Goal: Task Accomplishment & Management: Use online tool/utility

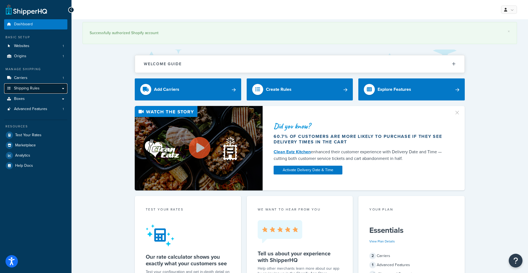
click at [24, 88] on span "Shipping Rules" at bounding box center [27, 88] width 26 height 5
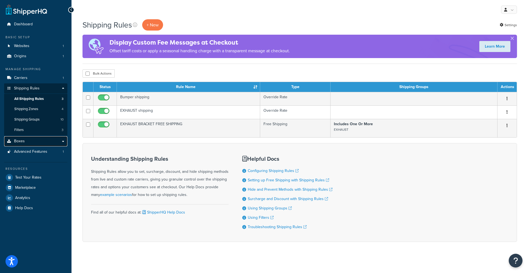
click at [22, 141] on span "Boxes" at bounding box center [19, 141] width 11 height 5
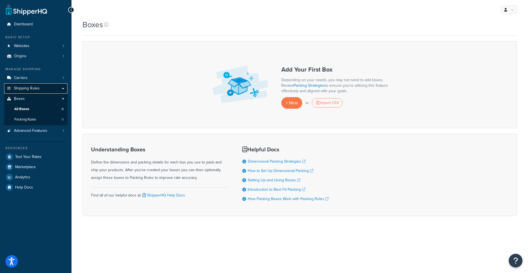
click at [23, 91] on link "Shipping Rules" at bounding box center [35, 88] width 63 height 10
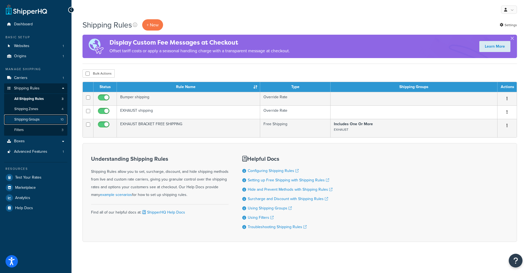
click at [30, 119] on span "Shipping Groups" at bounding box center [26, 119] width 25 height 5
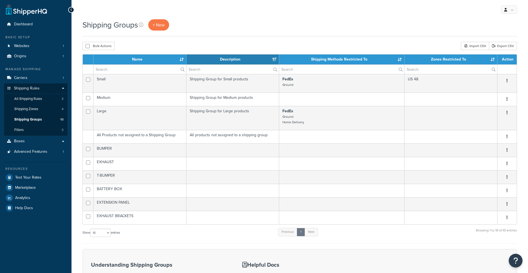
select select "15"
click at [157, 28] on link "+ New" at bounding box center [158, 24] width 21 height 11
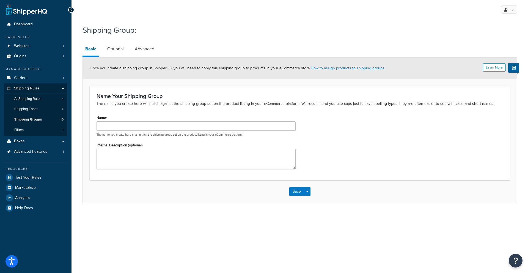
click at [70, 11] on icon at bounding box center [71, 10] width 2 height 4
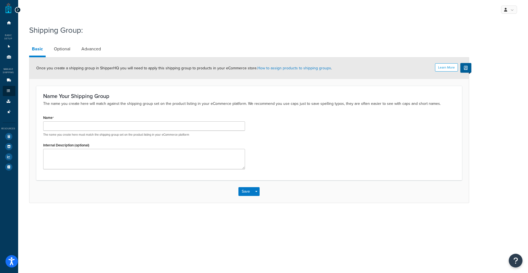
click at [19, 11] on div at bounding box center [18, 10] width 6 height 6
click at [18, 11] on icon at bounding box center [18, 10] width 2 height 4
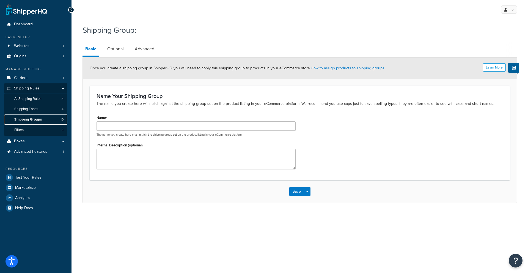
click at [26, 118] on span "Shipping Groups" at bounding box center [28, 119] width 28 height 5
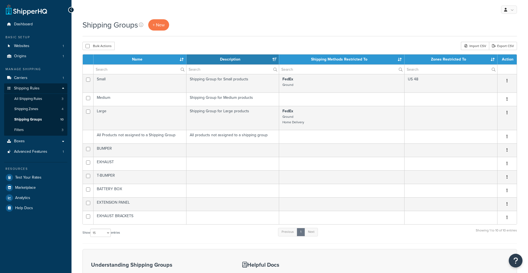
select select "15"
click at [20, 79] on span "Carriers" at bounding box center [20, 78] width 13 height 5
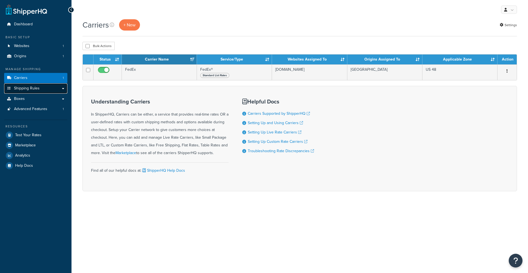
click at [21, 87] on span "Shipping Rules" at bounding box center [27, 88] width 26 height 5
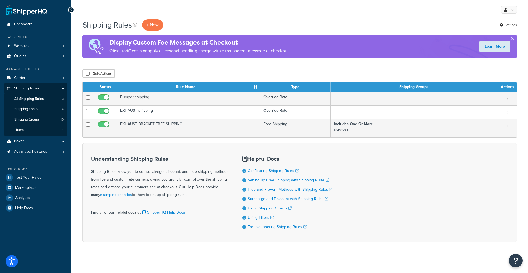
click at [513, 40] on button "button" at bounding box center [512, 39] width 1 height 1
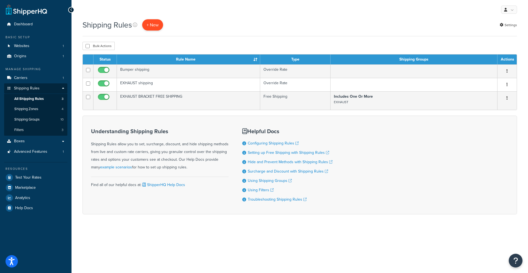
click at [155, 27] on p "+ New" at bounding box center [152, 24] width 21 height 11
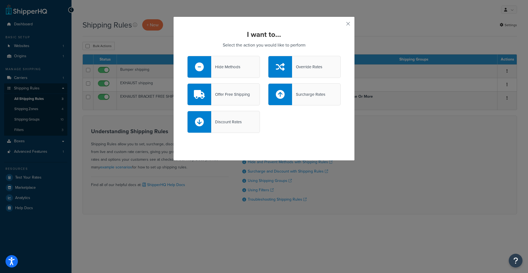
click at [284, 70] on icon at bounding box center [280, 66] width 9 height 9
click at [0, 0] on input "Override Rates" at bounding box center [0, 0] width 0 height 0
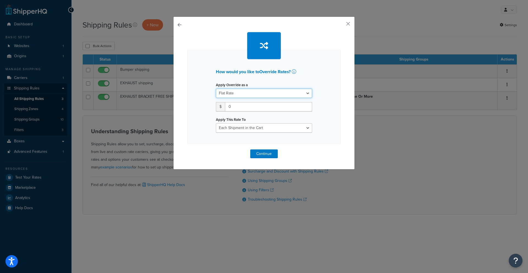
click at [242, 95] on select "Flat Rate Percentage Flat Rate & Percentage" at bounding box center [264, 93] width 96 height 9
click at [239, 107] on input "0" at bounding box center [268, 106] width 87 height 9
click at [245, 133] on div "How would you like to Override Rates ? Apply Override as a Flat Rate Percentage…" at bounding box center [264, 97] width 154 height 94
click at [244, 130] on select "Each Shipment in the Cart Each Shipping Group in the Cart Each Item within a Sh…" at bounding box center [264, 127] width 96 height 9
click at [216, 123] on select "Each Shipment in the Cart Each Shipping Group in the Cart Each Item within a Sh…" at bounding box center [264, 127] width 96 height 9
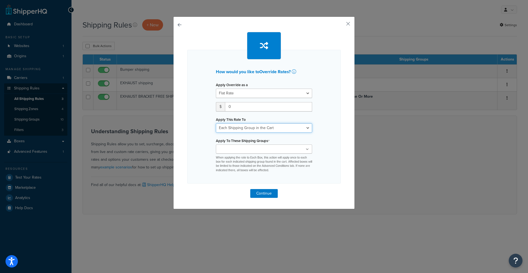
click at [249, 128] on select "Each Shipment in the Cart Each Shipping Group in the Cart Each Item within a Sh…" at bounding box center [264, 127] width 96 height 9
select select "ITEM"
click at [216, 123] on select "Each Shipment in the Cart Each Shipping Group in the Cart Each Item within a Sh…" at bounding box center [264, 127] width 96 height 9
click at [262, 150] on ul at bounding box center [264, 148] width 96 height 9
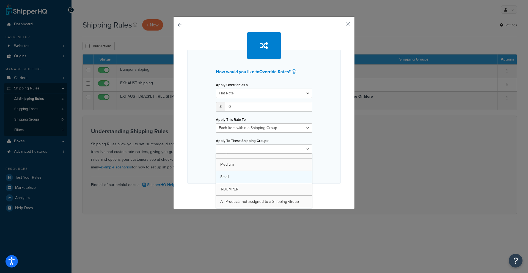
scroll to position [57, 0]
click at [203, 153] on div "How would you like to Override Rates ? Apply Override as a Flat Rate Percentage…" at bounding box center [264, 117] width 154 height 135
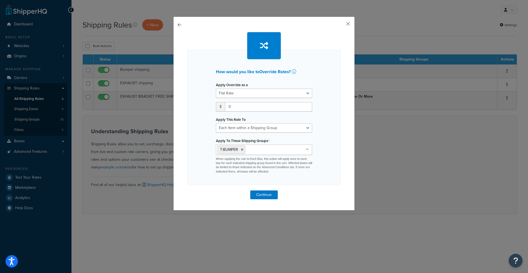
click at [341, 25] on button "button" at bounding box center [340, 25] width 1 height 1
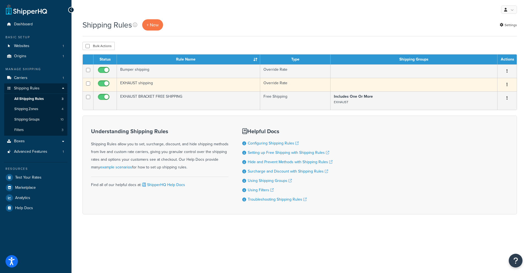
click at [143, 83] on td "EXHAUST shipping" at bounding box center [188, 84] width 143 height 13
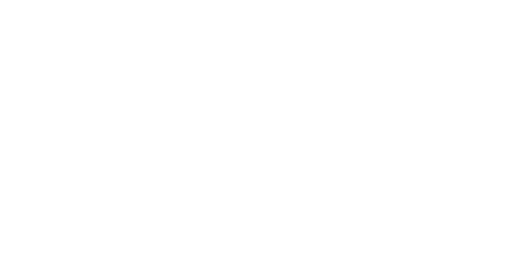
select select "ITEM"
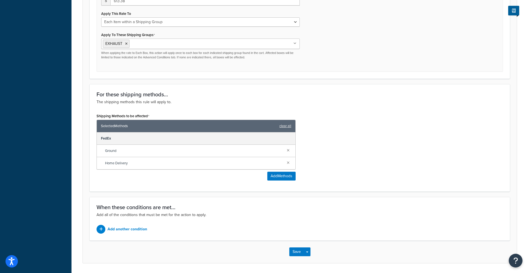
scroll to position [264, 0]
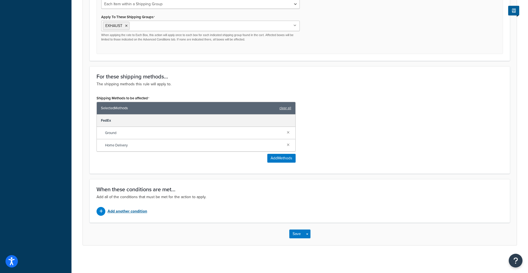
click at [104, 212] on div at bounding box center [101, 211] width 9 height 9
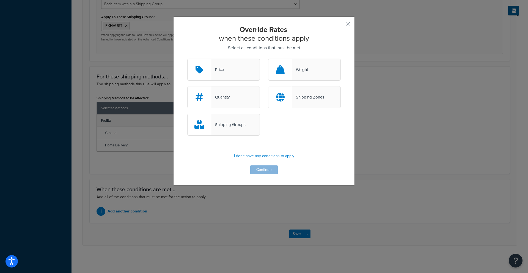
click at [279, 100] on icon at bounding box center [280, 97] width 9 height 9
click at [0, 0] on input "Shipping Zones" at bounding box center [0, 0] width 0 height 0
click at [256, 171] on button "Continue" at bounding box center [264, 169] width 28 height 9
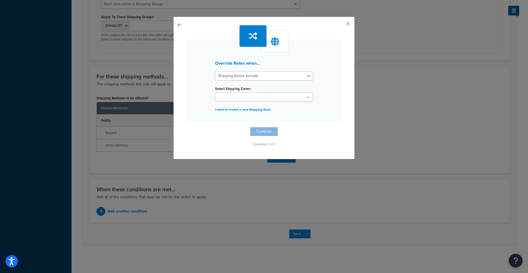
click at [225, 102] on div "Override Rates when... Shipping Zones Include Shipping Zones Do Not Include Sel…" at bounding box center [264, 80] width 154 height 81
click at [225, 100] on ul at bounding box center [264, 96] width 98 height 9
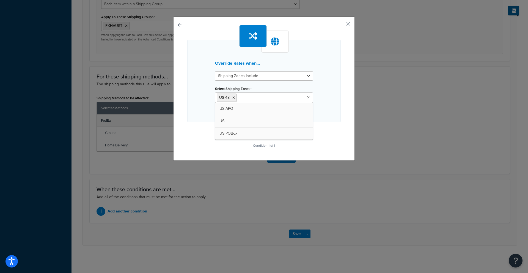
click at [323, 113] on div "Override Rates when... Shipping Zones Include Shipping Zones Do Not Include Sel…" at bounding box center [264, 81] width 154 height 82
click at [250, 79] on select "Shipping Zones Include Shipping Zones Do Not Include" at bounding box center [264, 75] width 98 height 9
click at [261, 133] on button "Continue" at bounding box center [264, 132] width 28 height 9
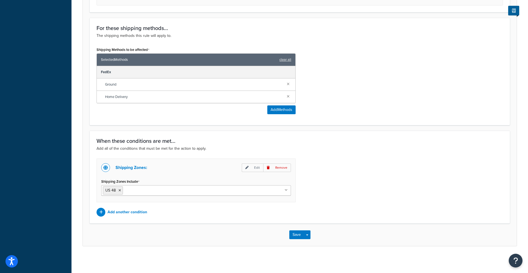
scroll to position [314, 0]
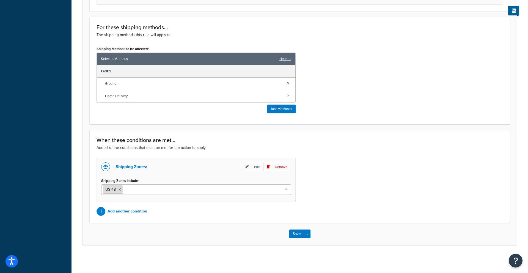
click at [119, 190] on icon at bounding box center [120, 189] width 2 height 3
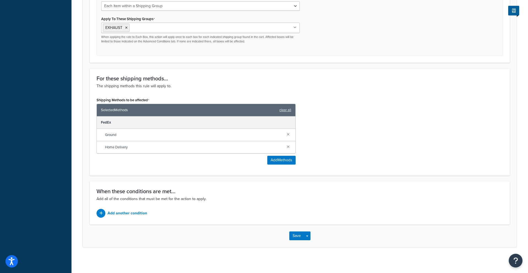
scroll to position [264, 0]
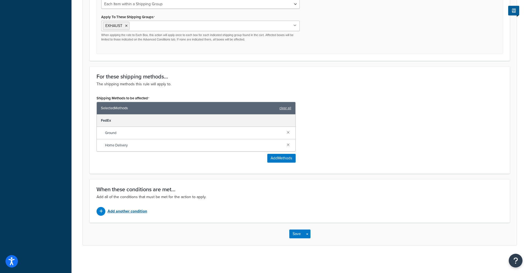
click at [125, 209] on p "Add another condition" at bounding box center [128, 211] width 40 height 8
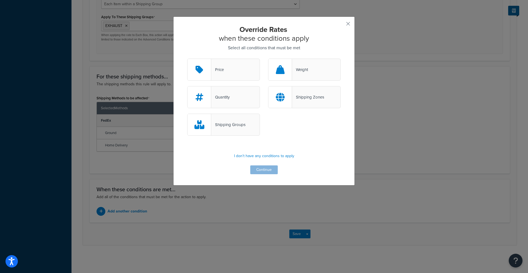
click at [290, 98] on div at bounding box center [281, 96] width 24 height 21
click at [0, 0] on input "Shipping Zones" at bounding box center [0, 0] width 0 height 0
click at [262, 169] on button "Continue" at bounding box center [264, 169] width 28 height 9
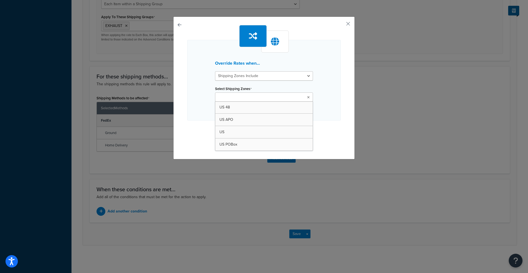
click at [234, 99] on input "Select Shipping Zones" at bounding box center [241, 97] width 49 height 6
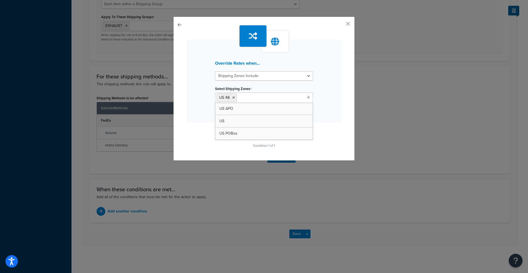
click at [208, 105] on div "Override Rates when... Shipping Zones Include Shipping Zones Do Not Include Sel…" at bounding box center [264, 81] width 154 height 82
click at [235, 79] on select "Shipping Zones Include Shipping Zones Do Not Include" at bounding box center [264, 75] width 98 height 9
click at [234, 96] on icon at bounding box center [233, 97] width 2 height 3
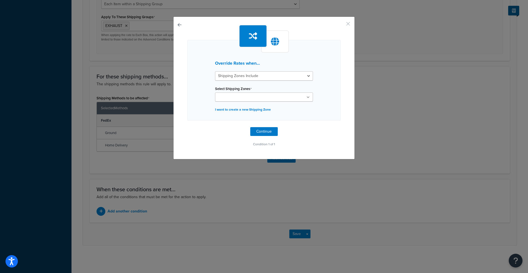
click at [341, 25] on button "button" at bounding box center [340, 25] width 1 height 1
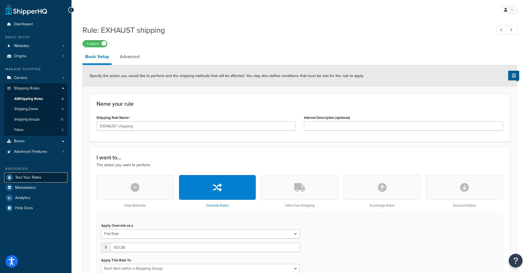
click at [17, 180] on link "Test Your Rates" at bounding box center [35, 178] width 63 height 10
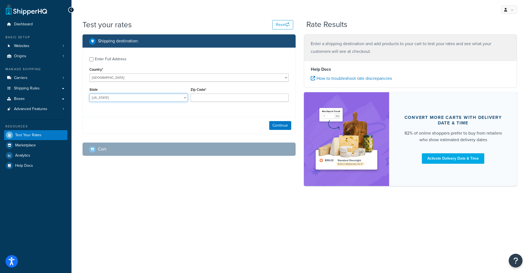
click at [165, 94] on select "Alabama Alaska American Samoa Arizona Arkansas Armed Forces Americas Armed Forc…" at bounding box center [138, 98] width 98 height 8
select select "WA"
click at [89, 94] on select "Alabama Alaska American Samoa Arizona Arkansas Armed Forces Americas Armed Forc…" at bounding box center [138, 98] width 98 height 8
click at [211, 97] on input "Zip Code*" at bounding box center [240, 98] width 98 height 8
type input "95986"
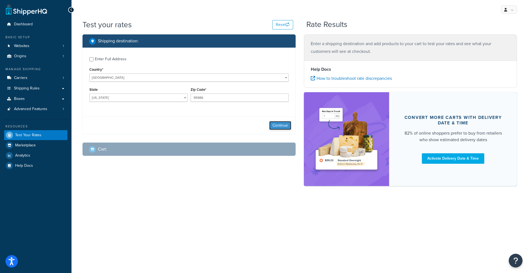
click at [278, 125] on button "Continue" at bounding box center [280, 125] width 22 height 9
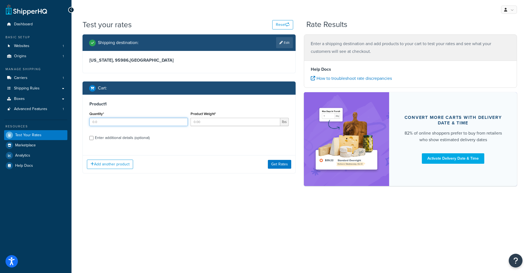
click at [130, 123] on input "Quantity*" at bounding box center [138, 122] width 98 height 8
type input "1"
click at [209, 123] on input "Product Weight*" at bounding box center [236, 122] width 90 height 8
type input "170"
drag, startPoint x: 112, startPoint y: 136, endPoint x: 119, endPoint y: 136, distance: 7.2
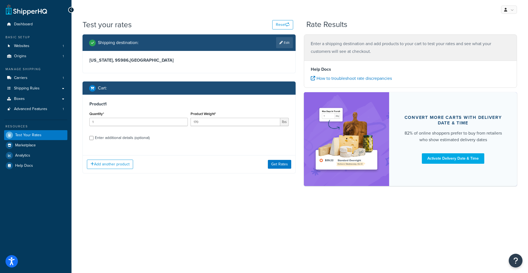
click at [112, 136] on div "Enter additional details (optional)" at bounding box center [122, 138] width 55 height 8
click at [94, 136] on input "Enter additional details (optional)" at bounding box center [91, 138] width 4 height 4
checkbox input "true"
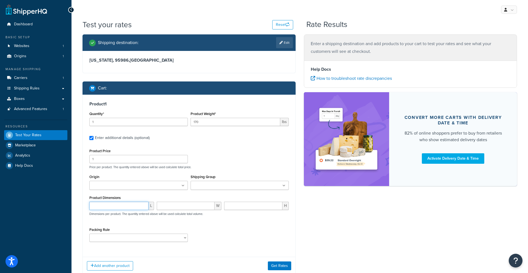
drag, startPoint x: 117, startPoint y: 204, endPoint x: 117, endPoint y: 200, distance: 4.7
click at [117, 204] on input "number" at bounding box center [118, 206] width 59 height 8
type input "95"
click at [166, 206] on input "number" at bounding box center [186, 206] width 58 height 8
type input "24"
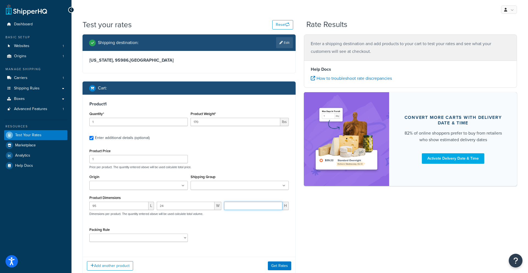
click at [234, 207] on input "number" at bounding box center [253, 206] width 58 height 8
type input "11"
click at [275, 268] on button "Get Rates" at bounding box center [279, 265] width 23 height 9
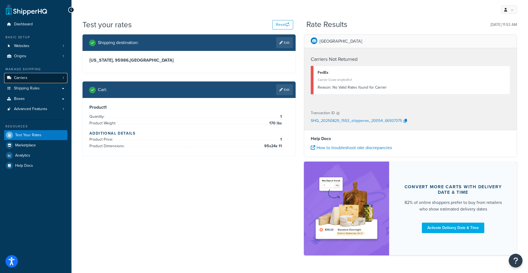
click at [28, 79] on link "Carriers 1" at bounding box center [35, 78] width 63 height 10
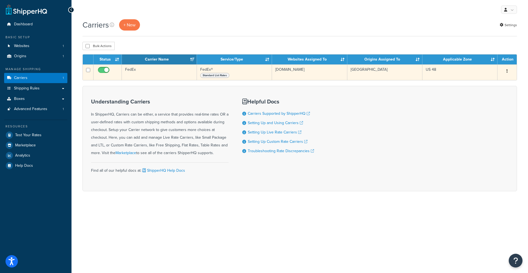
click at [509, 70] on button "button" at bounding box center [507, 71] width 8 height 9
click at [492, 80] on link "Edit" at bounding box center [484, 81] width 43 height 11
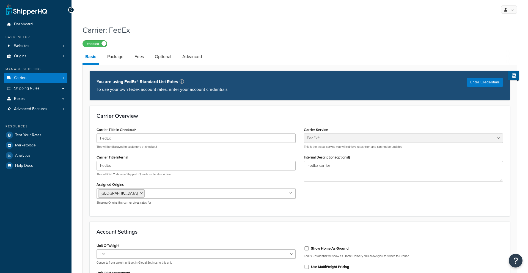
select select "fedEx"
select select "REGULAR_PICKUP"
select select "YOUR_PACKAGING"
click at [109, 57] on link "Package" at bounding box center [116, 56] width 22 height 13
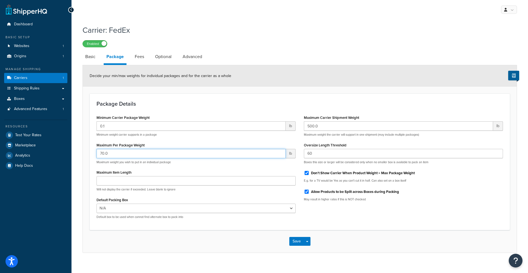
drag, startPoint x: 164, startPoint y: 152, endPoint x: 92, endPoint y: 150, distance: 71.3
click at [92, 150] on div "Minimum Carrier Package Weight 0.1 lb Minimum weight carrier supports in a pack…" at bounding box center [195, 168] width 207 height 109
click at [371, 206] on div "Minimum Carrier Package Weight 0.1 lb Minimum weight carrier supports in a pack…" at bounding box center [299, 168] width 415 height 109
click at [294, 243] on button "Save" at bounding box center [296, 241] width 15 height 9
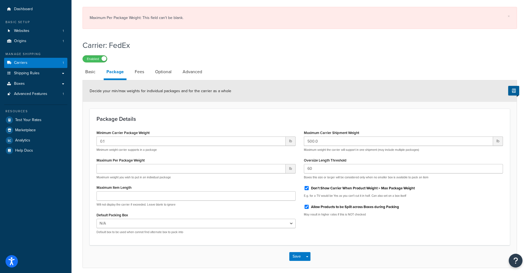
scroll to position [16, 0]
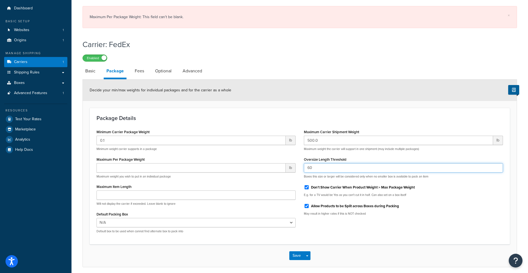
click at [323, 171] on input "60" at bounding box center [403, 167] width 199 height 9
type input "6"
click at [279, 254] on div "Save Save Dropdown Save and Edit" at bounding box center [300, 255] width 434 height 23
click at [292, 257] on button "Save" at bounding box center [296, 255] width 15 height 9
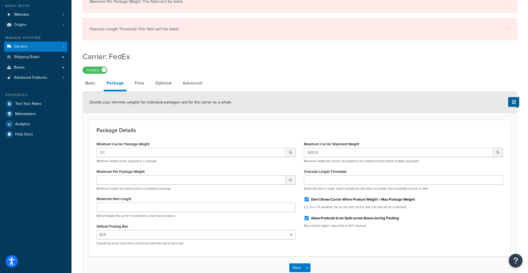
scroll to position [34, 0]
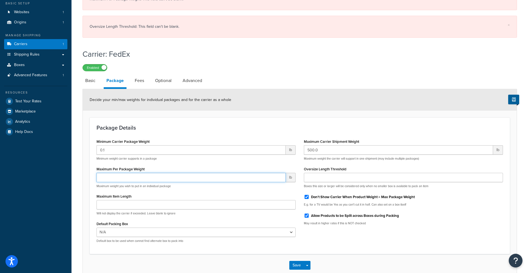
click at [167, 180] on input "Maximum Per Package Weight" at bounding box center [191, 177] width 189 height 9
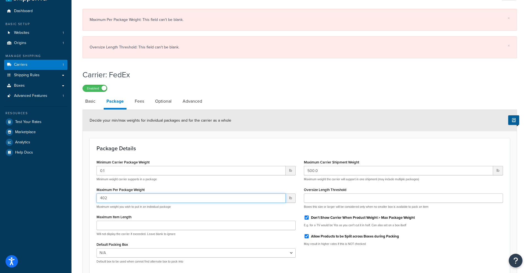
scroll to position [0, 0]
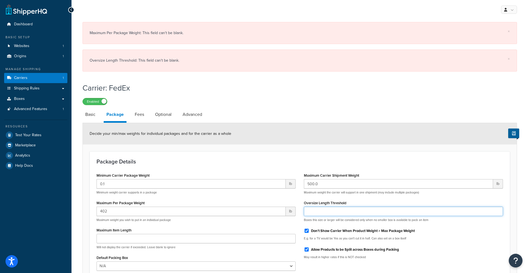
click at [314, 212] on input "Oversize Length Threshold" at bounding box center [403, 211] width 199 height 9
click at [220, 217] on div "402 lb Maximum weight you wish to put in an individual package" at bounding box center [196, 214] width 199 height 15
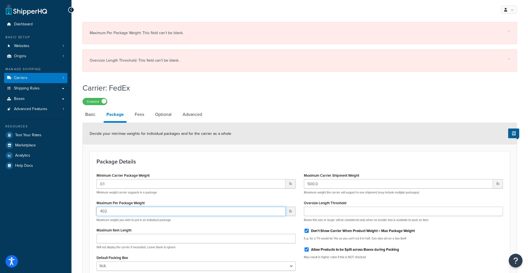
click at [209, 213] on input "402" at bounding box center [191, 211] width 189 height 9
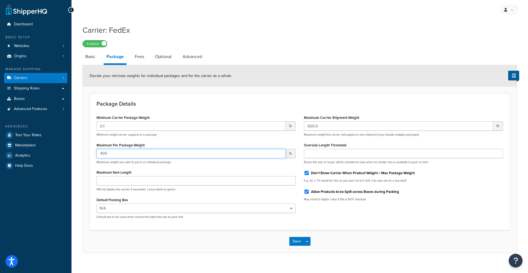
type input "400"
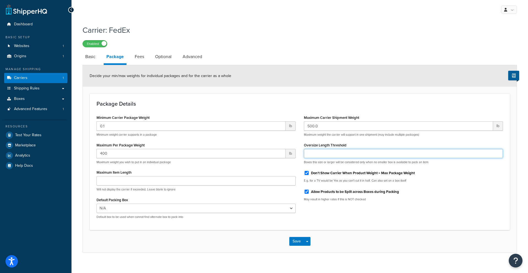
click at [314, 156] on input "Oversize Length Threshold" at bounding box center [403, 153] width 199 height 9
type input "99"
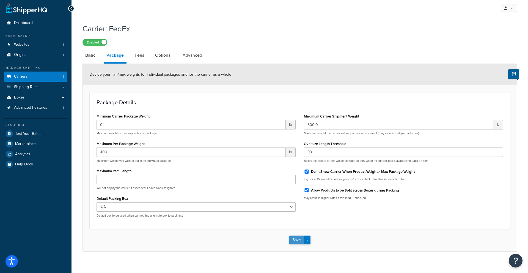
click at [299, 239] on button "Save" at bounding box center [296, 240] width 15 height 9
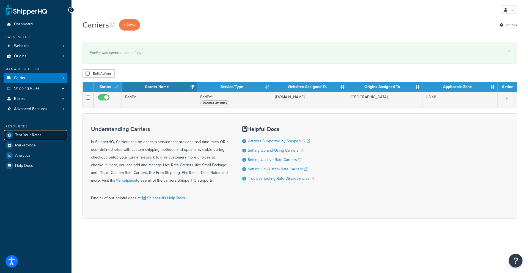
click at [32, 135] on span "Test Your Rates" at bounding box center [28, 135] width 26 height 5
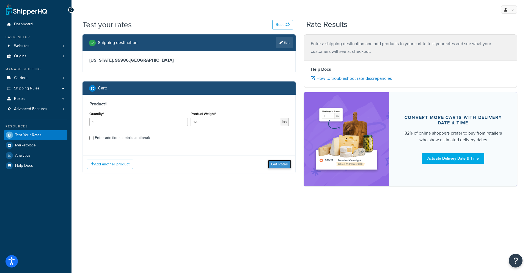
click at [274, 165] on button "Get Rates" at bounding box center [279, 164] width 23 height 9
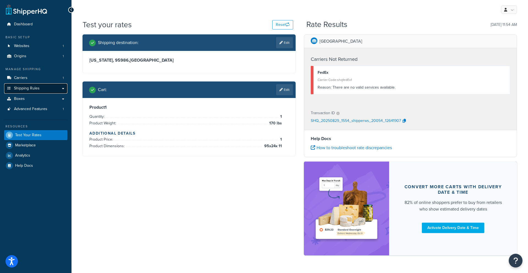
click at [30, 89] on span "Shipping Rules" at bounding box center [27, 88] width 26 height 5
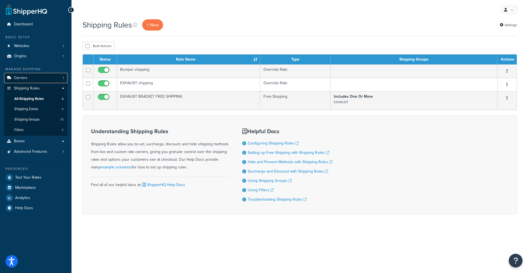
click at [39, 79] on link "Carriers 1" at bounding box center [35, 78] width 63 height 10
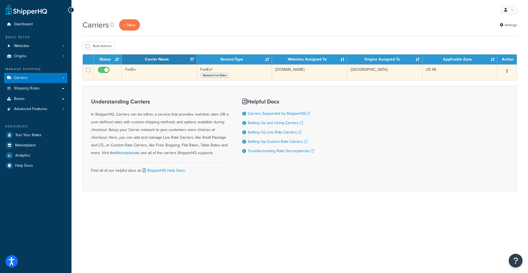
click at [512, 72] on div "Edit Duplicate Delete" at bounding box center [507, 71] width 13 height 9
click at [509, 72] on button "button" at bounding box center [507, 71] width 8 height 9
click at [496, 81] on link "Edit" at bounding box center [484, 81] width 43 height 11
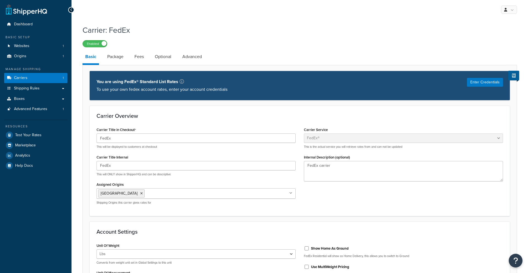
select select "fedEx"
select select "REGULAR_PICKUP"
select select "YOUR_PACKAGING"
click at [116, 56] on link "Package" at bounding box center [116, 56] width 22 height 13
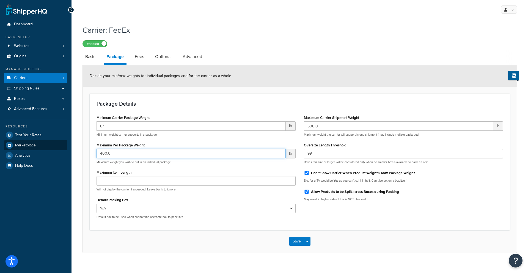
drag, startPoint x: 165, startPoint y: 155, endPoint x: 64, endPoint y: 140, distance: 101.8
click at [64, 140] on div "Dashboard Basic Setup Websites 1 Origins 1 Manage Shipping Carriers 1 Shipping …" at bounding box center [264, 140] width 528 height 280
type input "70"
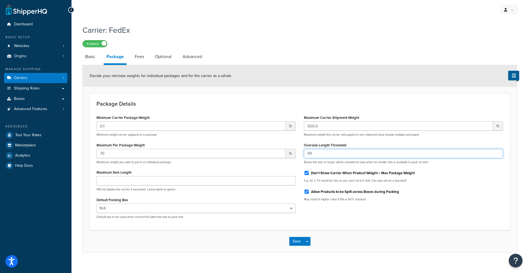
drag, startPoint x: 333, startPoint y: 152, endPoint x: 262, endPoint y: 145, distance: 71.4
click at [262, 145] on div "Minimum Carrier Package Weight 0.1 lb Minimum weight carrier supports in a pack…" at bounding box center [299, 168] width 415 height 109
type input "60"
click at [301, 242] on button "Save" at bounding box center [296, 241] width 15 height 9
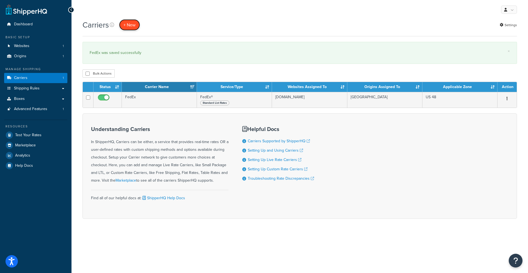
click at [127, 28] on button "+ New" at bounding box center [129, 24] width 21 height 11
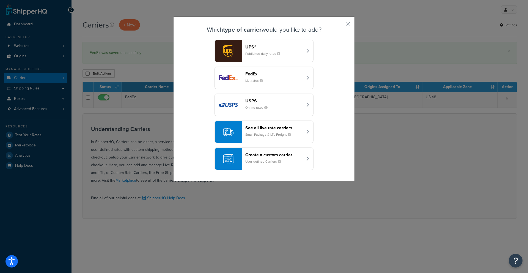
click at [293, 129] on header "See all live rate carriers" at bounding box center [274, 127] width 58 height 5
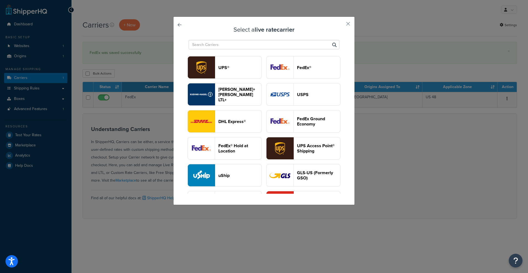
click at [244, 72] on button "UPS®" at bounding box center [225, 67] width 74 height 23
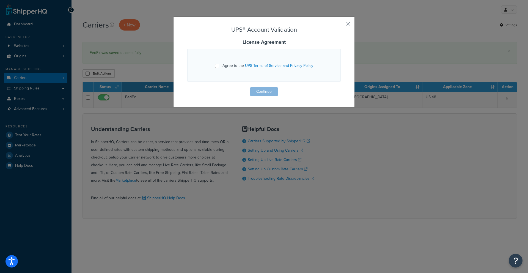
click at [341, 25] on button "button" at bounding box center [340, 25] width 1 height 1
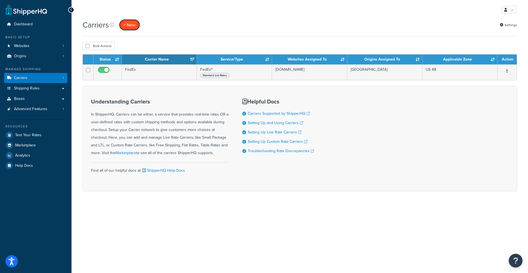
click at [125, 28] on button "+ New" at bounding box center [129, 24] width 21 height 11
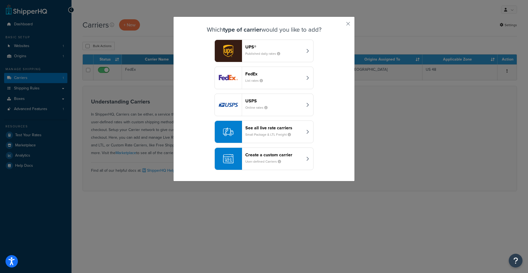
click at [245, 132] on button "See all live rate carriers Small Package & LTL Freight" at bounding box center [264, 132] width 99 height 23
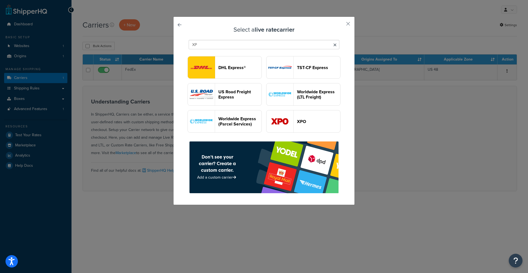
type input "XP"
click at [283, 120] on img "button" at bounding box center [280, 121] width 27 height 22
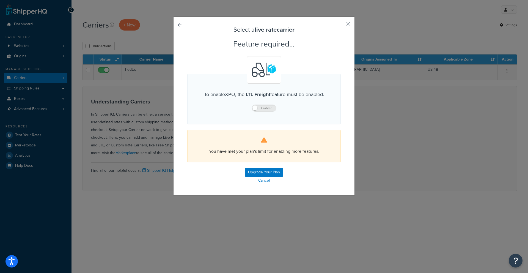
click at [257, 109] on p "Disabled" at bounding box center [264, 108] width 121 height 8
click at [255, 108] on p "Disabled" at bounding box center [264, 108] width 121 height 8
click at [341, 25] on button "button" at bounding box center [340, 25] width 1 height 1
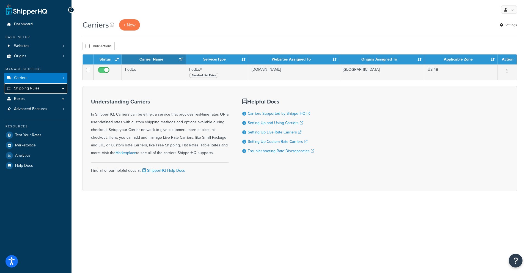
click at [32, 85] on link "Shipping Rules" at bounding box center [35, 88] width 63 height 10
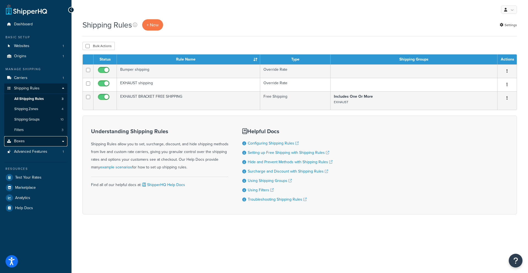
click at [21, 139] on span "Boxes" at bounding box center [19, 141] width 11 height 5
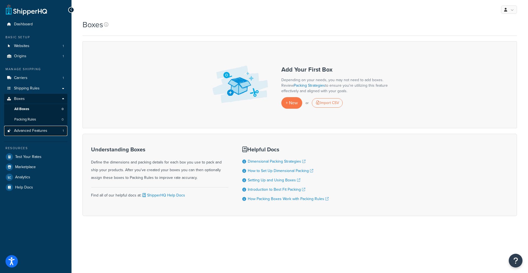
click at [25, 134] on link "Advanced Features 1" at bounding box center [35, 131] width 63 height 10
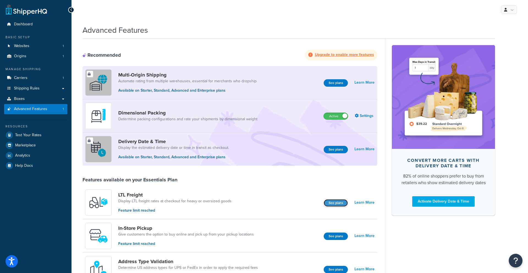
click at [327, 202] on button "See plans" at bounding box center [336, 202] width 24 height 7
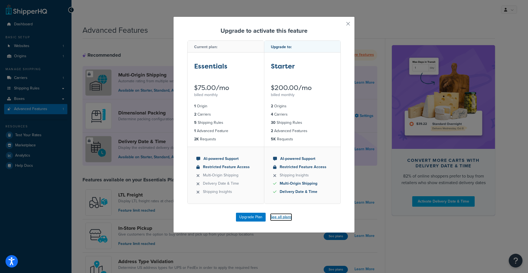
click at [286, 217] on link "See all plans" at bounding box center [281, 217] width 22 height 8
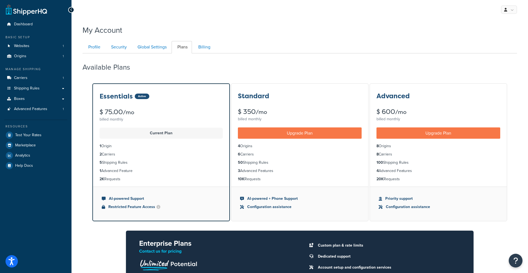
click at [72, 10] on icon at bounding box center [71, 10] width 2 height 4
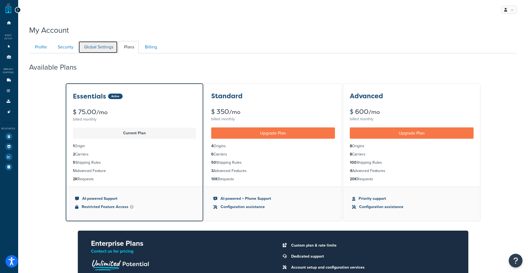
click at [89, 48] on link "Global Settings" at bounding box center [97, 47] width 39 height 12
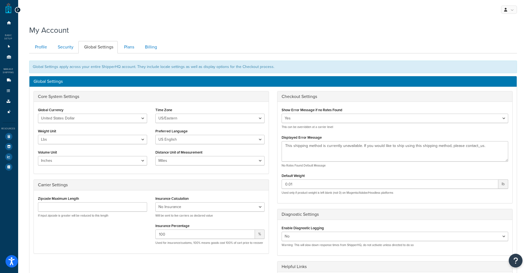
click at [16, 12] on div at bounding box center [18, 10] width 6 height 6
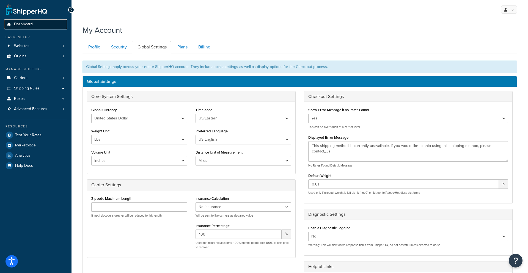
click at [16, 25] on span "Dashboard" at bounding box center [23, 24] width 19 height 5
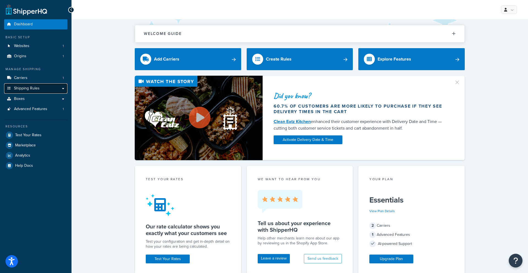
click at [28, 89] on span "Shipping Rules" at bounding box center [27, 88] width 26 height 5
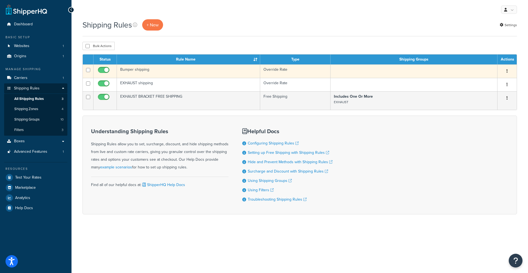
click at [145, 72] on td "Bumper shipping" at bounding box center [188, 70] width 143 height 13
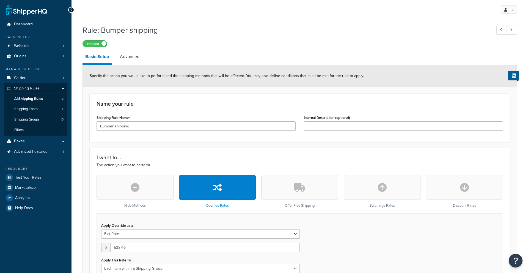
select select "ITEM"
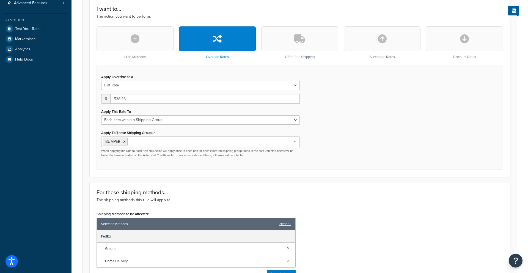
scroll to position [153, 0]
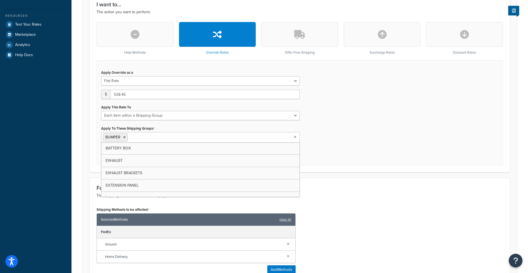
click at [154, 141] on ul "BUMPER" at bounding box center [200, 137] width 199 height 10
click at [391, 154] on div "Apply Override as a Flat Rate Percentage Flat Rate & Percentage $ 538.46 Apply …" at bounding box center [300, 112] width 407 height 105
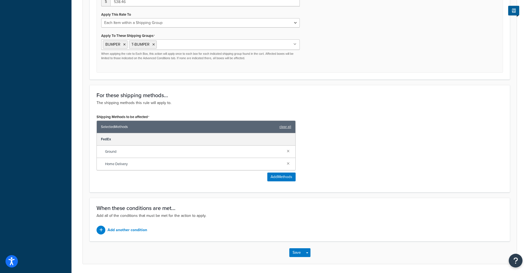
scroll to position [264, 0]
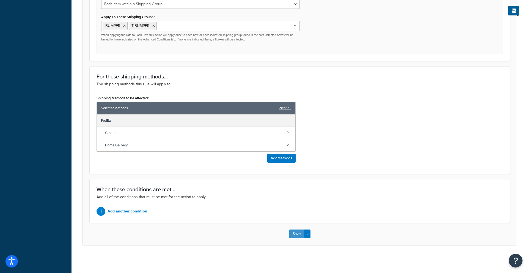
click at [300, 232] on button "Save" at bounding box center [296, 233] width 15 height 9
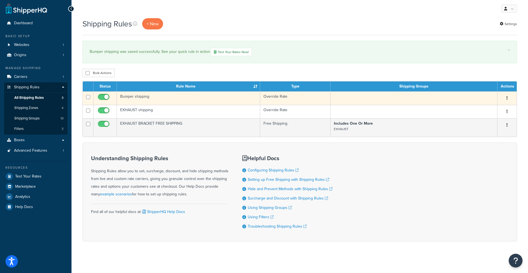
scroll to position [2, 0]
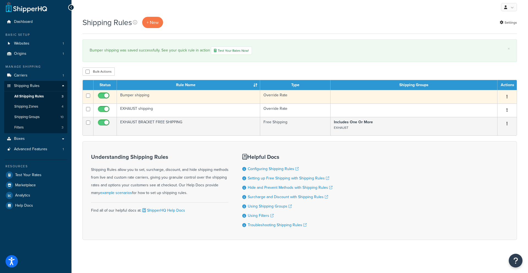
click at [146, 96] on td "Bumper shipping" at bounding box center [188, 96] width 143 height 13
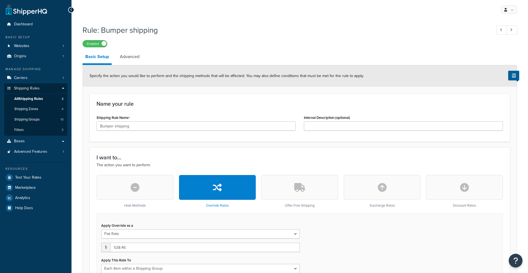
select select "ITEM"
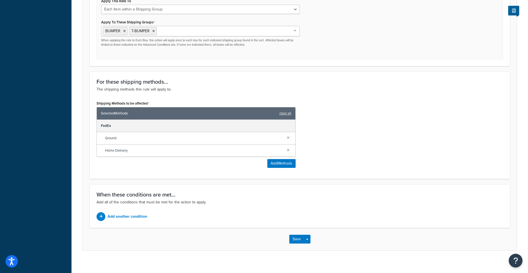
scroll to position [264, 0]
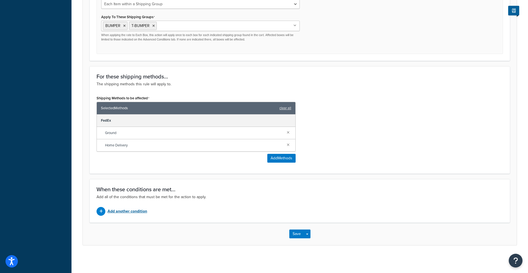
click at [124, 212] on p "Add another condition" at bounding box center [128, 211] width 40 height 8
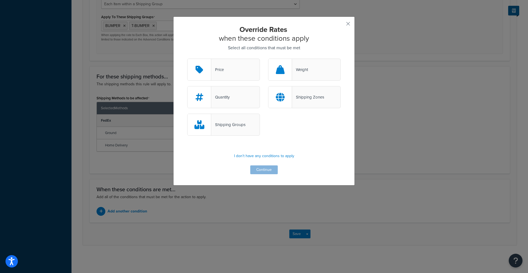
click at [215, 129] on div "Shipping Groups" at bounding box center [223, 125] width 73 height 22
click at [0, 0] on input "Shipping Groups" at bounding box center [0, 0] width 0 height 0
click at [254, 166] on button "Continue" at bounding box center [264, 169] width 28 height 9
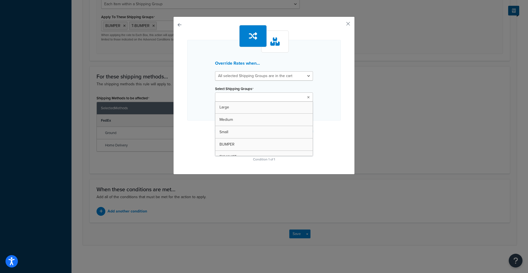
click at [241, 96] on input "Select Shipping Groups" at bounding box center [241, 97] width 49 height 6
click at [225, 78] on select "All selected Shipping Groups are in the cart Any selected Shipping Groups are i…" at bounding box center [264, 75] width 98 height 9
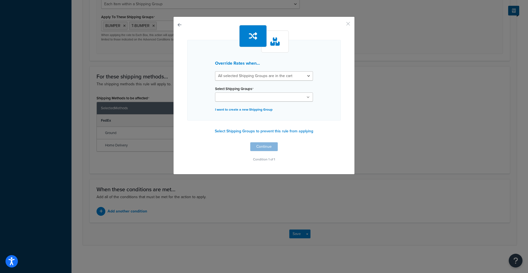
click at [341, 25] on button "button" at bounding box center [340, 25] width 1 height 1
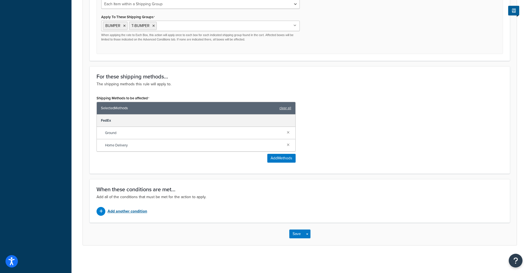
click at [106, 210] on div "Add another condition" at bounding box center [196, 211] width 199 height 9
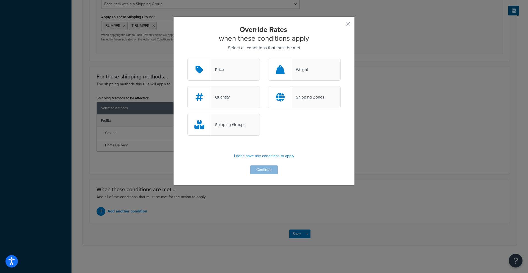
click at [301, 110] on div "Quantity Shipping Zones" at bounding box center [264, 100] width 162 height 28
click at [297, 102] on div "Shipping Zones" at bounding box center [304, 97] width 73 height 22
click at [0, 0] on input "Shipping Zones" at bounding box center [0, 0] width 0 height 0
click at [266, 171] on button "Continue" at bounding box center [264, 169] width 28 height 9
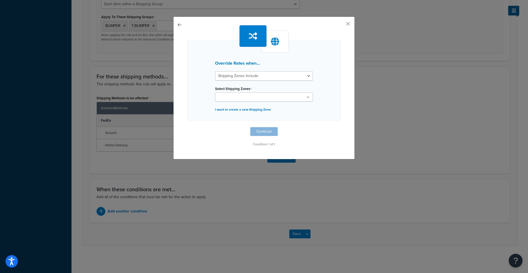
click at [226, 96] on input "Select Shipping Zones" at bounding box center [241, 97] width 49 height 6
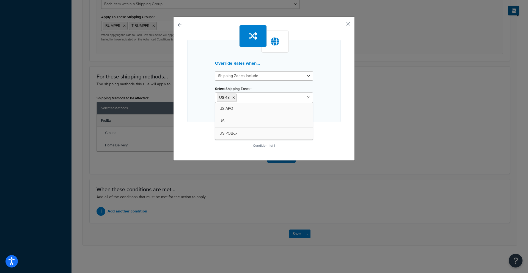
click at [351, 142] on div "Override Rates when... Shipping Zones Include Shipping Zones Do Not Include Sel…" at bounding box center [264, 89] width 182 height 144
click at [270, 133] on button "Continue" at bounding box center [264, 132] width 28 height 9
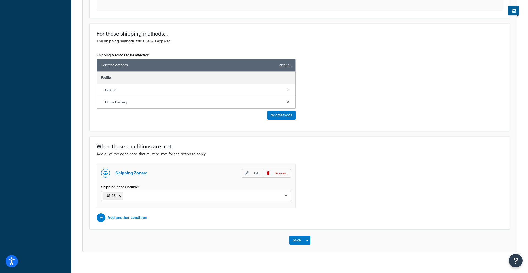
scroll to position [309, 0]
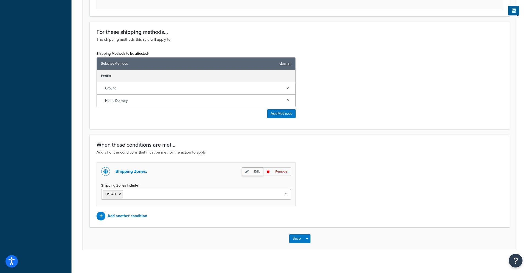
click at [247, 171] on icon at bounding box center [246, 171] width 3 height 3
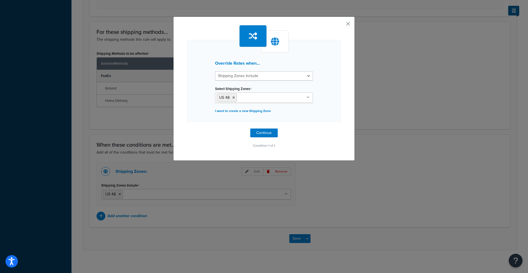
click at [341, 25] on button "button" at bounding box center [340, 25] width 1 height 1
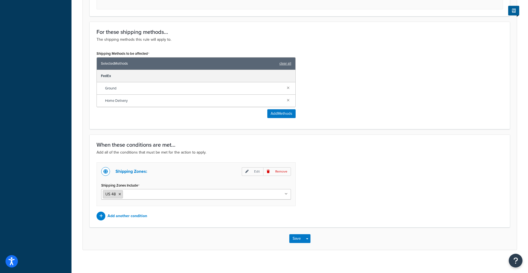
click at [120, 194] on icon at bounding box center [120, 194] width 2 height 3
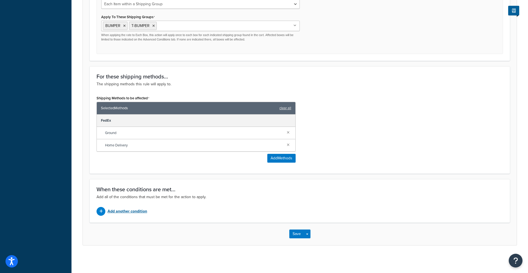
click at [137, 213] on p "Add another condition" at bounding box center [128, 211] width 40 height 8
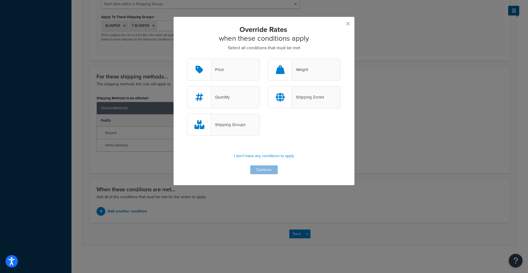
click at [300, 102] on div "Shipping Zones" at bounding box center [304, 97] width 73 height 22
click at [0, 0] on input "Shipping Zones" at bounding box center [0, 0] width 0 height 0
click at [268, 169] on button "Continue" at bounding box center [264, 169] width 28 height 9
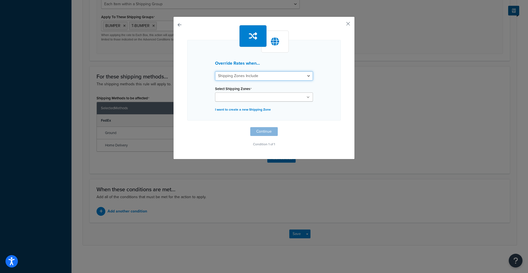
click at [242, 78] on select "Shipping Zones Include Shipping Zones Do Not Include" at bounding box center [264, 75] width 98 height 9
click at [215, 71] on select "Shipping Zones Include Shipping Zones Do Not Include" at bounding box center [264, 75] width 98 height 9
click at [240, 95] on input "Select Shipping Zones" at bounding box center [241, 97] width 49 height 6
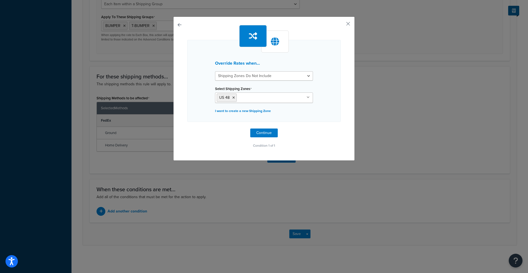
click at [199, 98] on div "Override Rates when... Shipping Zones Include Shipping Zones Do Not Include Sel…" at bounding box center [264, 81] width 154 height 82
click at [234, 98] on icon at bounding box center [233, 97] width 2 height 3
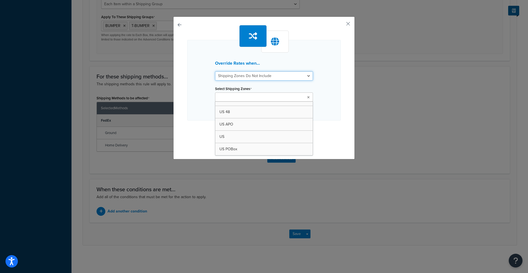
click at [235, 78] on select "Shipping Zones Include Shipping Zones Do Not Include" at bounding box center [264, 75] width 98 height 9
select select "include"
click at [215, 71] on select "Shipping Zones Include Shipping Zones Do Not Include" at bounding box center [264, 75] width 98 height 9
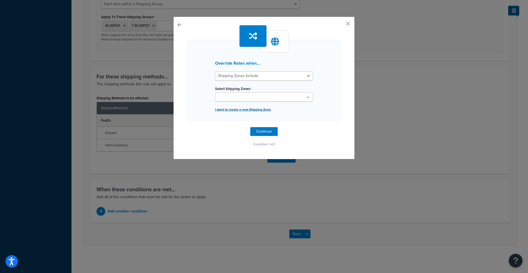
click at [241, 109] on p "I want to create a new Shipping Zone" at bounding box center [264, 110] width 98 height 8
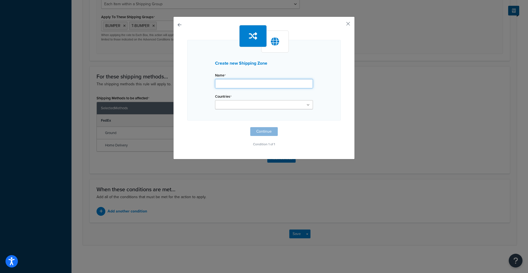
click at [236, 82] on input "Shipping Rule Name" at bounding box center [264, 83] width 98 height 9
click at [228, 92] on div "Name Countries United States United Kingdom Afghanistan Åland Islands Albania A…" at bounding box center [264, 92] width 106 height 42
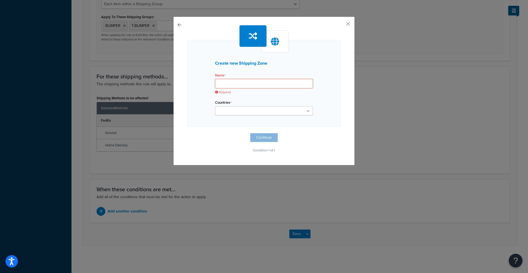
click at [228, 84] on input "Shipping Rule Name" at bounding box center [264, 83] width 98 height 9
type input "W"
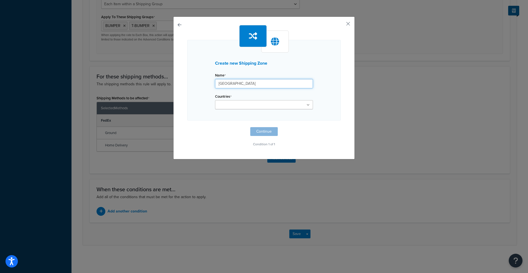
type input "East Coast"
click at [253, 106] on input "Countries" at bounding box center [241, 105] width 49 height 6
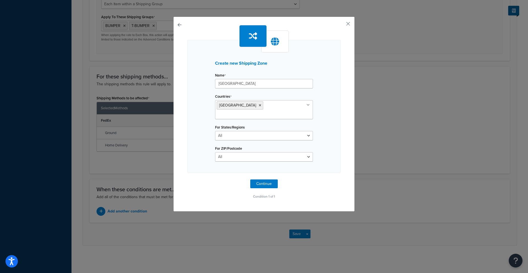
click at [325, 140] on div "Create new Shipping Zone Name East Coast Countries United States United Kingdom…" at bounding box center [264, 106] width 154 height 133
click at [286, 131] on select "All Including Excluding" at bounding box center [264, 135] width 98 height 9
select select "including"
click at [215, 131] on select "All Including Excluding" at bounding box center [264, 135] width 98 height 9
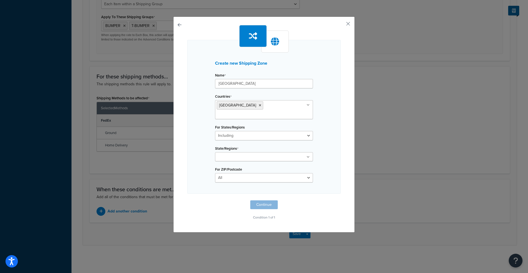
click at [242, 154] on input "State/Regions" at bounding box center [241, 157] width 49 height 6
click at [341, 25] on button "button" at bounding box center [340, 25] width 1 height 1
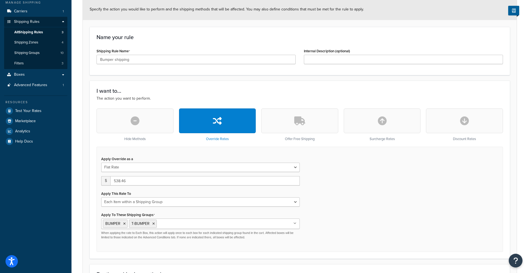
scroll to position [65, 0]
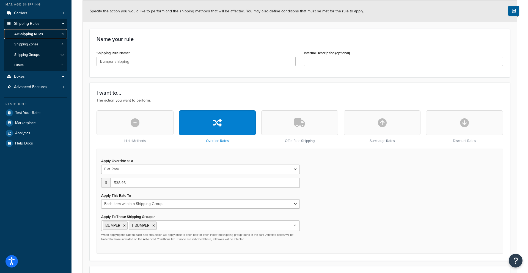
click at [42, 34] on span "All Shipping Rules" at bounding box center [28, 34] width 29 height 5
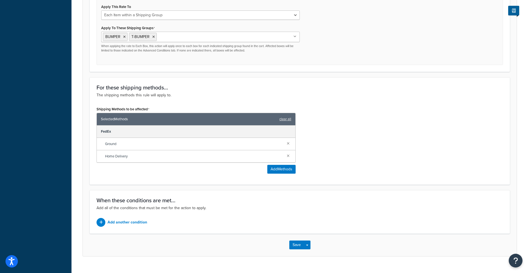
scroll to position [264, 0]
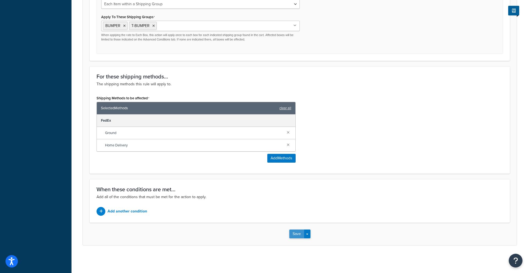
click at [297, 235] on button "Save" at bounding box center [296, 233] width 15 height 9
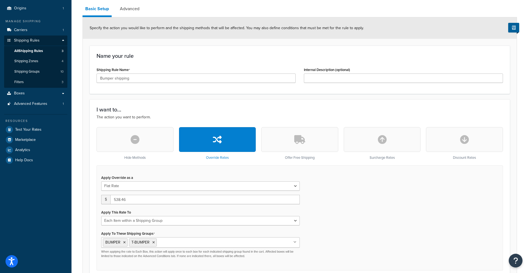
scroll to position [86, 0]
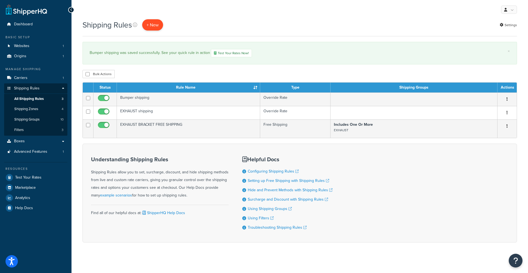
click at [152, 28] on p "+ New" at bounding box center [152, 24] width 21 height 11
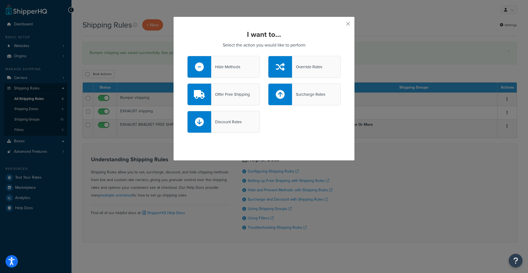
click at [287, 69] on div at bounding box center [281, 66] width 24 height 21
click at [0, 0] on input "Override Rates" at bounding box center [0, 0] width 0 height 0
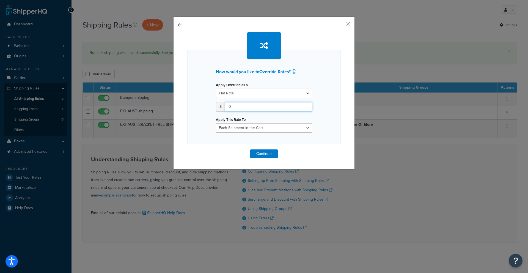
click at [251, 109] on input "0" at bounding box center [268, 106] width 87 height 9
click at [245, 126] on select "Each Shipment in the Cart Each Shipping Group in the Cart Each Item within a Sh…" at bounding box center [264, 127] width 96 height 9
select select "ITEM"
click at [216, 123] on select "Each Shipment in the Cart Each Shipping Group in the Cart Each Item within a Sh…" at bounding box center [264, 127] width 96 height 9
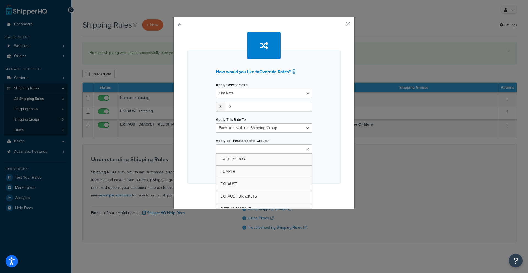
click at [237, 148] on input "Apply To These Shipping Groups" at bounding box center [242, 149] width 49 height 6
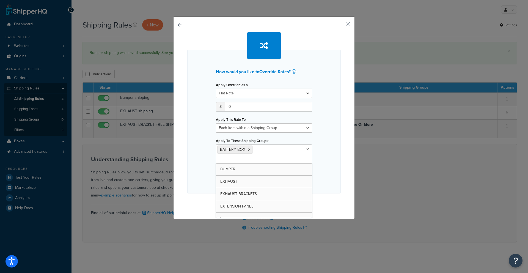
drag, startPoint x: 341, startPoint y: 135, endPoint x: 333, endPoint y: 133, distance: 8.7
click at [341, 135] on div "How would you like to Override Rates ? Apply Override as a Flat Rate Percentage…" at bounding box center [264, 118] width 182 height 202
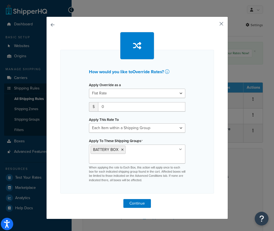
click at [214, 25] on button "button" at bounding box center [212, 25] width 1 height 1
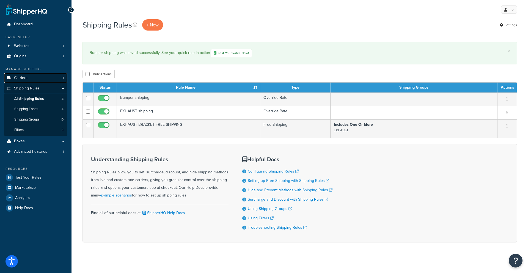
click at [35, 76] on link "Carriers 1" at bounding box center [35, 78] width 63 height 10
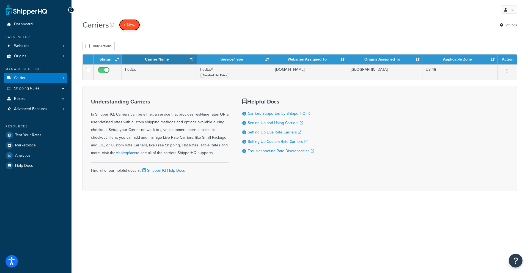
click at [131, 25] on button "+ New" at bounding box center [129, 24] width 21 height 11
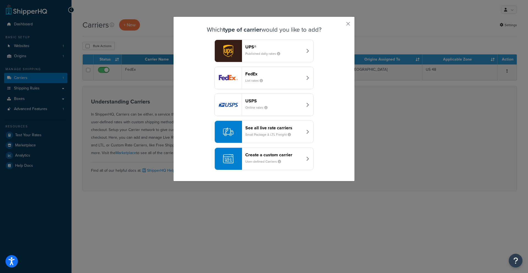
click at [303, 133] on button "See all live rate carriers Small Package & LTL Freight" at bounding box center [264, 132] width 99 height 23
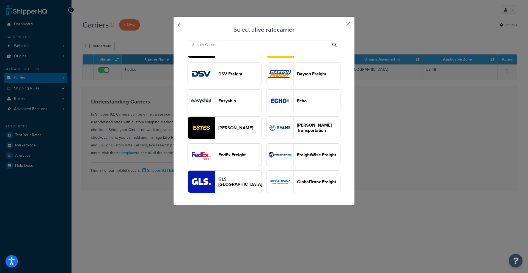
scroll to position [293, 0]
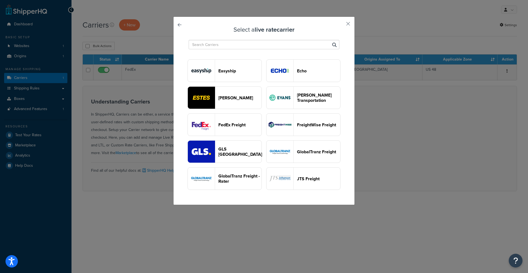
click at [232, 125] on header "FedEx Freight" at bounding box center [239, 124] width 43 height 5
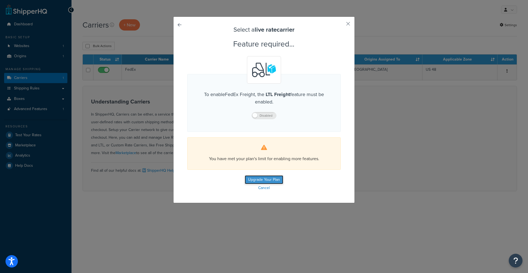
click at [263, 176] on link "Upgrade Your Plan" at bounding box center [264, 179] width 39 height 9
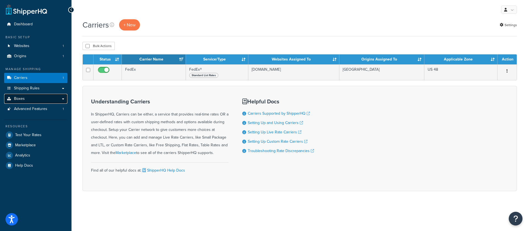
click at [34, 99] on link "Boxes" at bounding box center [35, 99] width 63 height 10
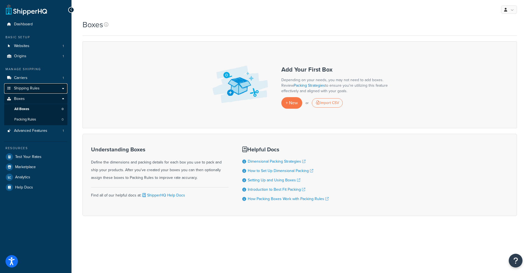
click at [23, 90] on span "Shipping Rules" at bounding box center [27, 88] width 26 height 5
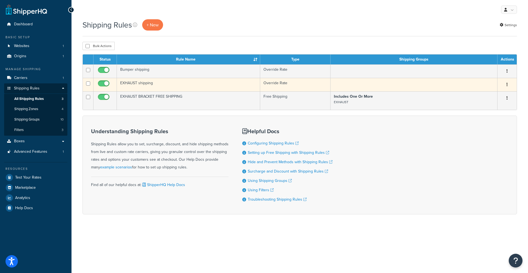
click at [123, 82] on td "EXHAUST shipping" at bounding box center [188, 84] width 143 height 13
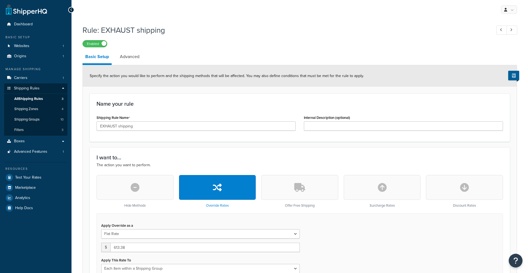
select select "ITEM"
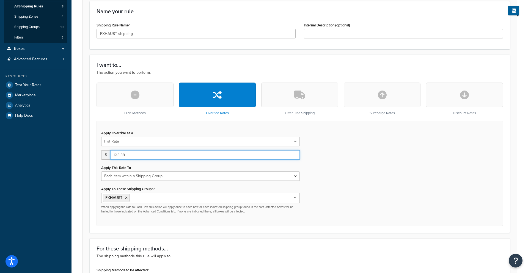
click at [135, 157] on input "613.38" at bounding box center [205, 154] width 190 height 9
type input "690"
click at [385, 188] on div "Apply Override as a Flat Rate Percentage Flat Rate & Percentage $ 690 Apply Thi…" at bounding box center [300, 173] width 407 height 105
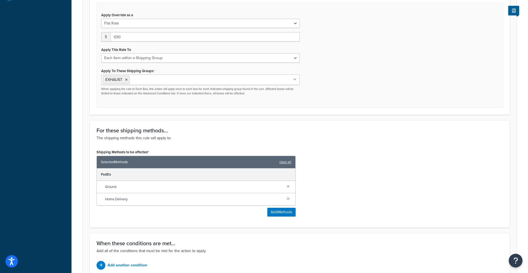
scroll to position [264, 0]
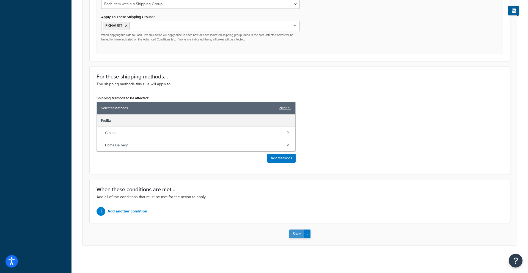
click at [289, 235] on button "Save" at bounding box center [296, 233] width 15 height 9
click at [294, 234] on div "Saving..." at bounding box center [300, 234] width 434 height 23
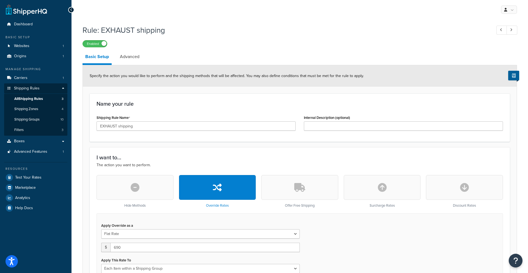
scroll to position [30, 0]
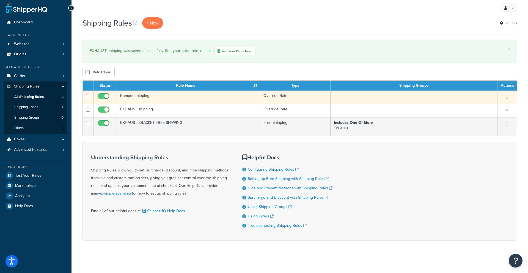
click at [139, 97] on td "Bumper shipping" at bounding box center [188, 97] width 143 height 13
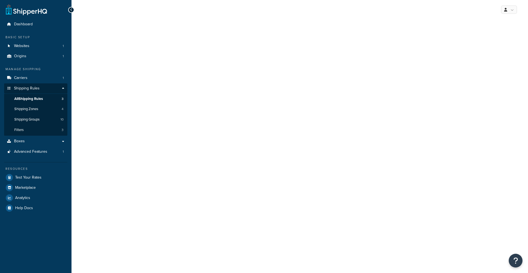
select select "ITEM"
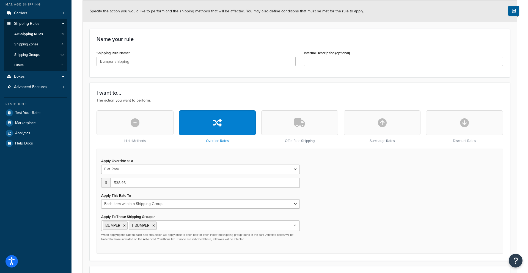
scroll to position [64, 0]
click at [35, 36] on span "All Shipping Rules" at bounding box center [28, 34] width 29 height 5
click at [39, 34] on span "All Shipping Rules" at bounding box center [28, 34] width 29 height 5
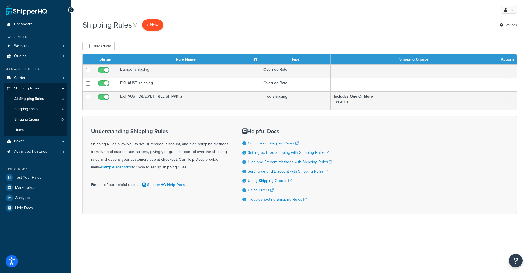
click at [151, 26] on p "+ New" at bounding box center [152, 24] width 21 height 11
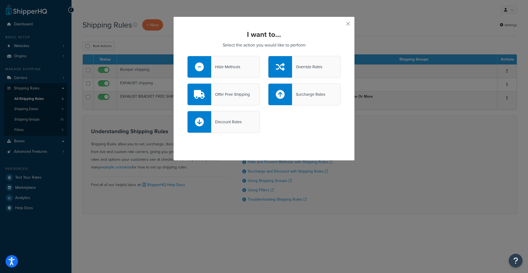
click at [286, 67] on div at bounding box center [281, 66] width 24 height 21
click at [0, 0] on input "Override Rates" at bounding box center [0, 0] width 0 height 0
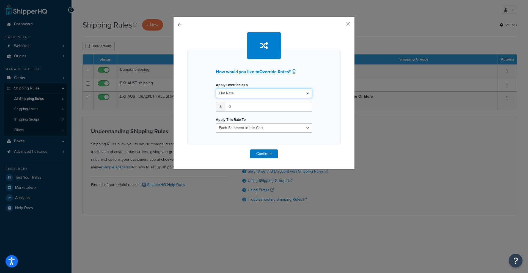
click at [263, 95] on select "Flat Rate Percentage Flat Rate & Percentage" at bounding box center [264, 93] width 96 height 9
click at [230, 108] on input "0" at bounding box center [268, 106] width 87 height 9
type input "0"
type input "455"
click at [248, 128] on select "Each Shipment in the Cart Each Shipping Group in the Cart Each Item within a Sh…" at bounding box center [264, 127] width 96 height 9
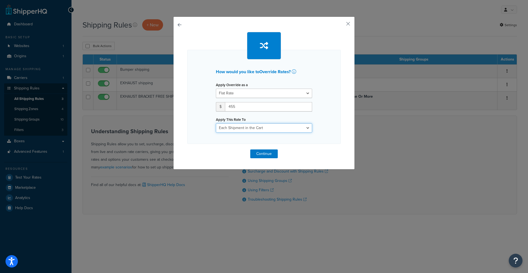
select select "ITEM"
click at [216, 123] on select "Each Shipment in the Cart Each Shipping Group in the Cart Each Item within a Sh…" at bounding box center [264, 127] width 96 height 9
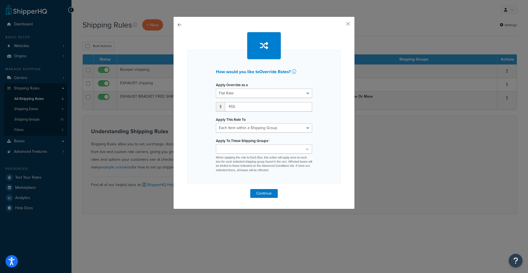
click at [246, 154] on div "BATTERY BOX BUMPER EXHAUST EXHAUST BRACKETS EXTENSION PANEL Large Medium Small …" at bounding box center [264, 158] width 96 height 28
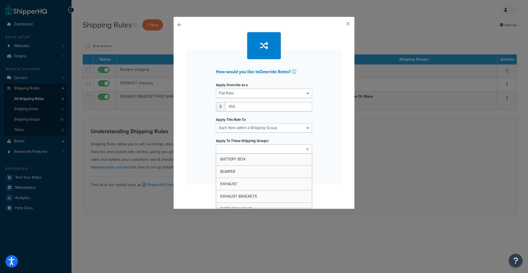
click at [246, 148] on input "Apply To These Shipping Groups" at bounding box center [242, 149] width 49 height 6
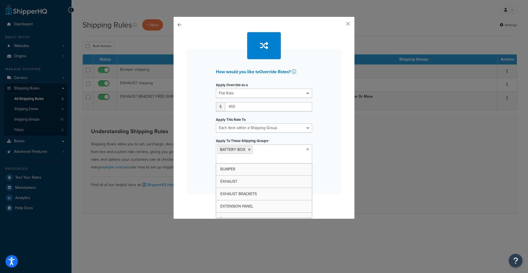
click at [317, 169] on div "How would you like to Override Rates ? Apply Override as a Flat Rate Percentage…" at bounding box center [264, 122] width 154 height 144
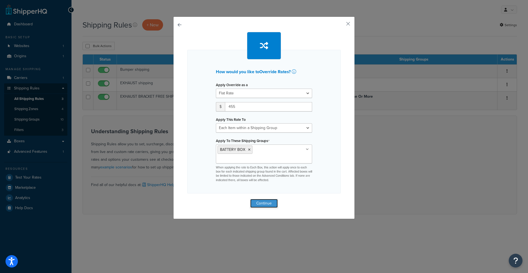
click at [269, 199] on button "Continue" at bounding box center [264, 203] width 28 height 9
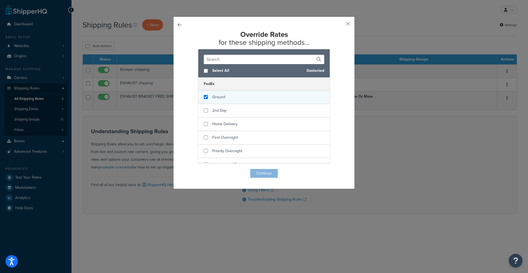
checkbox input "true"
click at [208, 94] on div "Ground" at bounding box center [264, 97] width 132 height 13
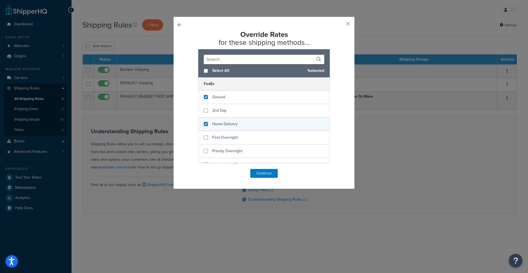
checkbox input "true"
click at [221, 125] on span "Home Delivery" at bounding box center [224, 124] width 25 height 6
click at [256, 171] on button "Continue" at bounding box center [264, 173] width 28 height 9
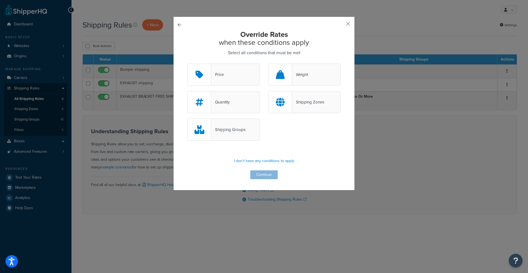
click at [235, 132] on div "Shipping Groups" at bounding box center [228, 130] width 34 height 8
click at [0, 0] on input "Shipping Groups" at bounding box center [0, 0] width 0 height 0
click at [257, 174] on button "Continue" at bounding box center [264, 174] width 28 height 9
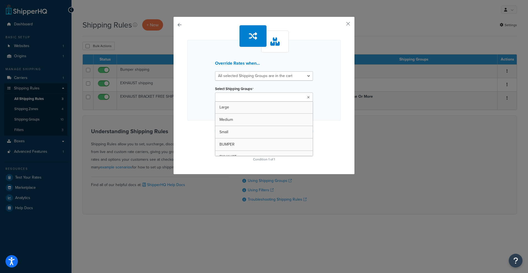
click at [249, 98] on input "Select Shipping Groups" at bounding box center [241, 97] width 49 height 6
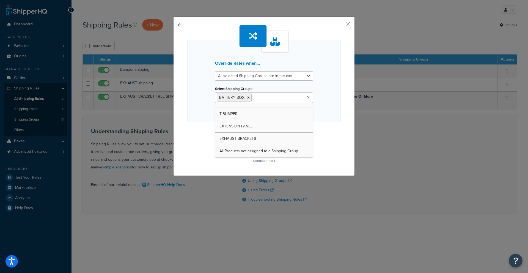
scroll to position [57, 0]
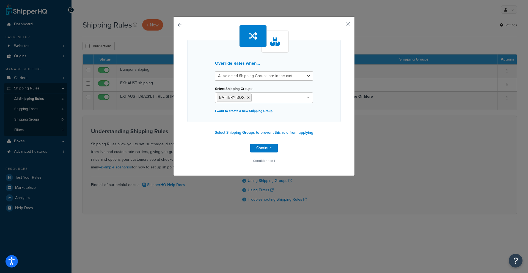
click at [330, 126] on div "Override Rates when... All selected Shipping Groups are in the cart Any selecte…" at bounding box center [264, 94] width 154 height 139
click at [265, 150] on button "Continue" at bounding box center [264, 148] width 28 height 9
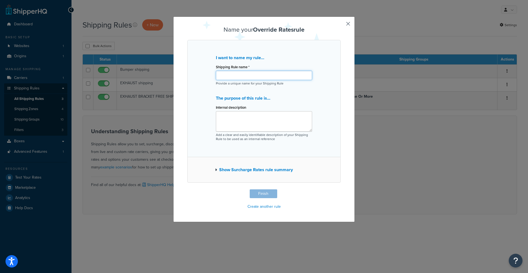
click at [240, 75] on input "Shipping Rule name *" at bounding box center [264, 75] width 96 height 9
type input "Battery Box Shipping"
click at [261, 191] on button "Finish" at bounding box center [264, 193] width 28 height 9
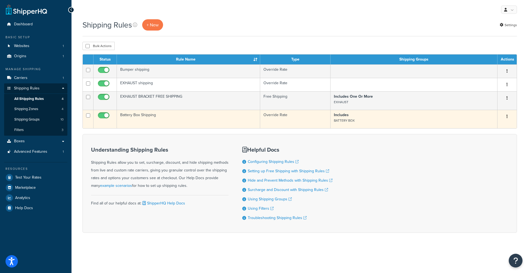
click at [193, 118] on td "Battery Box Shipping" at bounding box center [188, 119] width 143 height 18
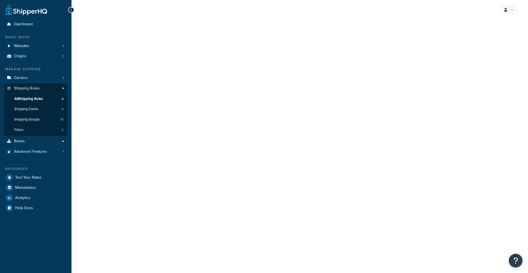
select select "ITEM"
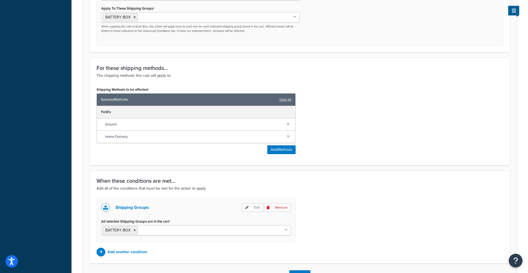
scroll to position [279, 0]
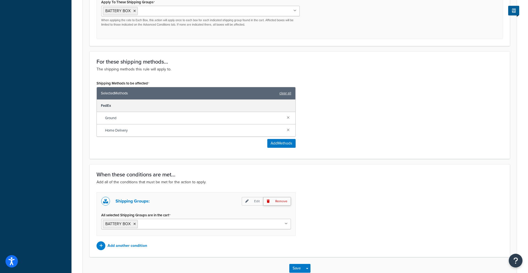
click at [282, 202] on p "Remove" at bounding box center [277, 201] width 28 height 9
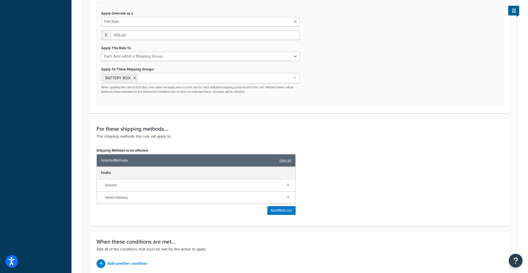
scroll to position [264, 0]
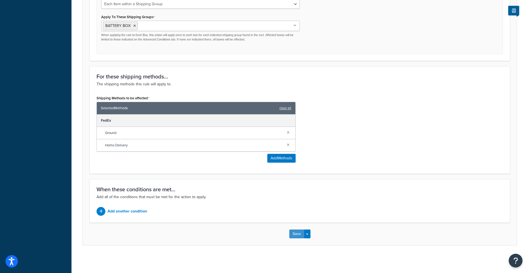
click at [297, 234] on button "Save" at bounding box center [296, 233] width 15 height 9
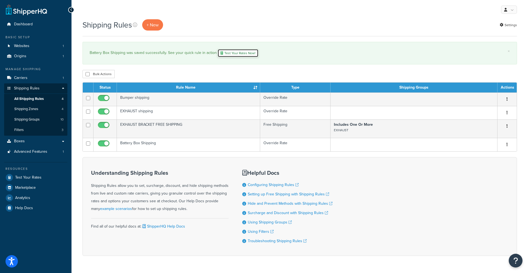
click at [228, 55] on link "Test Your Rates Now!" at bounding box center [238, 53] width 41 height 8
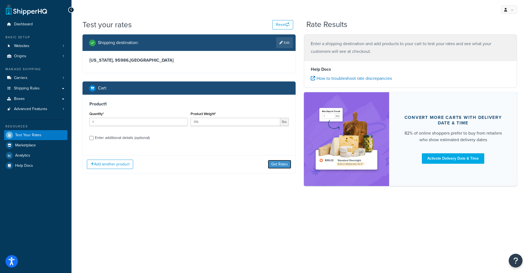
click at [271, 165] on button "Get Rates" at bounding box center [279, 164] width 23 height 9
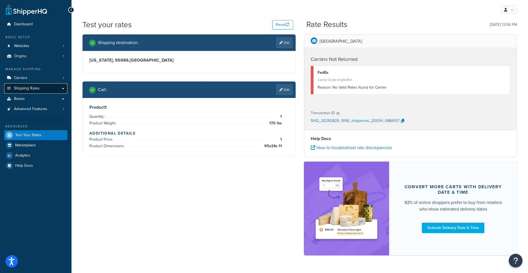
click at [26, 88] on span "Shipping Rules" at bounding box center [27, 88] width 26 height 5
